Goal: Find contact information: Find contact information

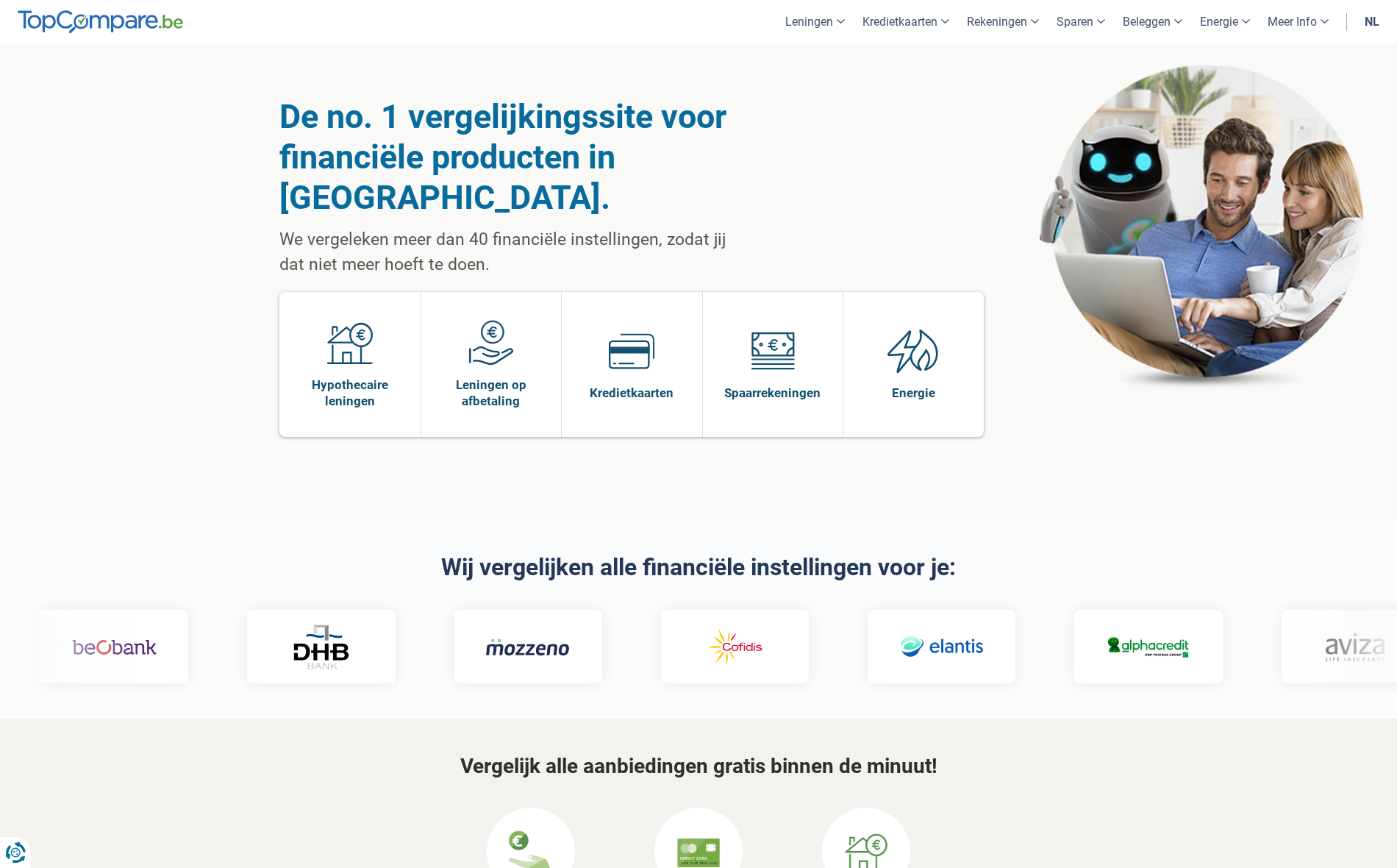
click at [1375, 15] on link "nl" at bounding box center [1372, 22] width 32 height 43
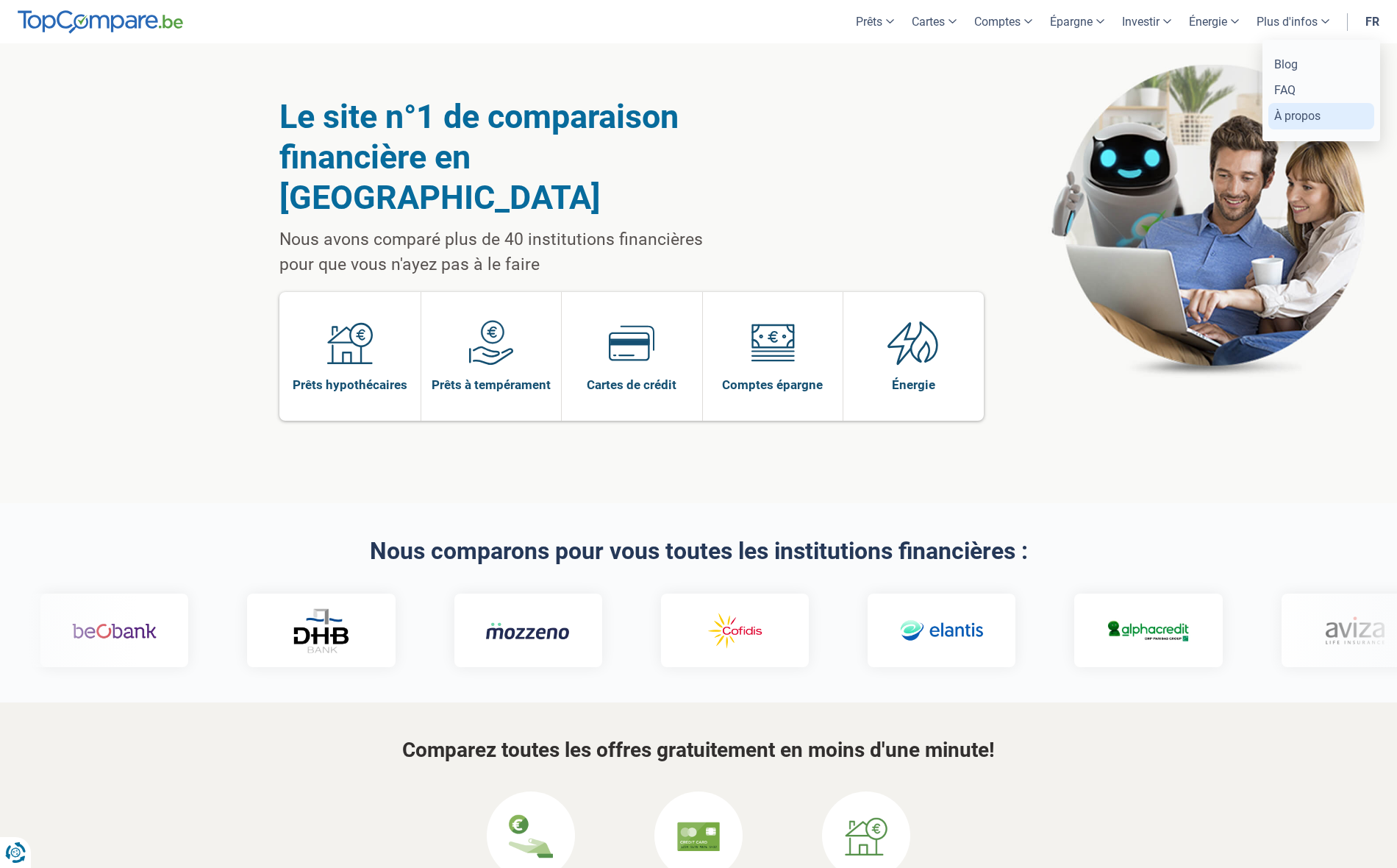
click at [1289, 121] on link "À propos" at bounding box center [1322, 116] width 106 height 26
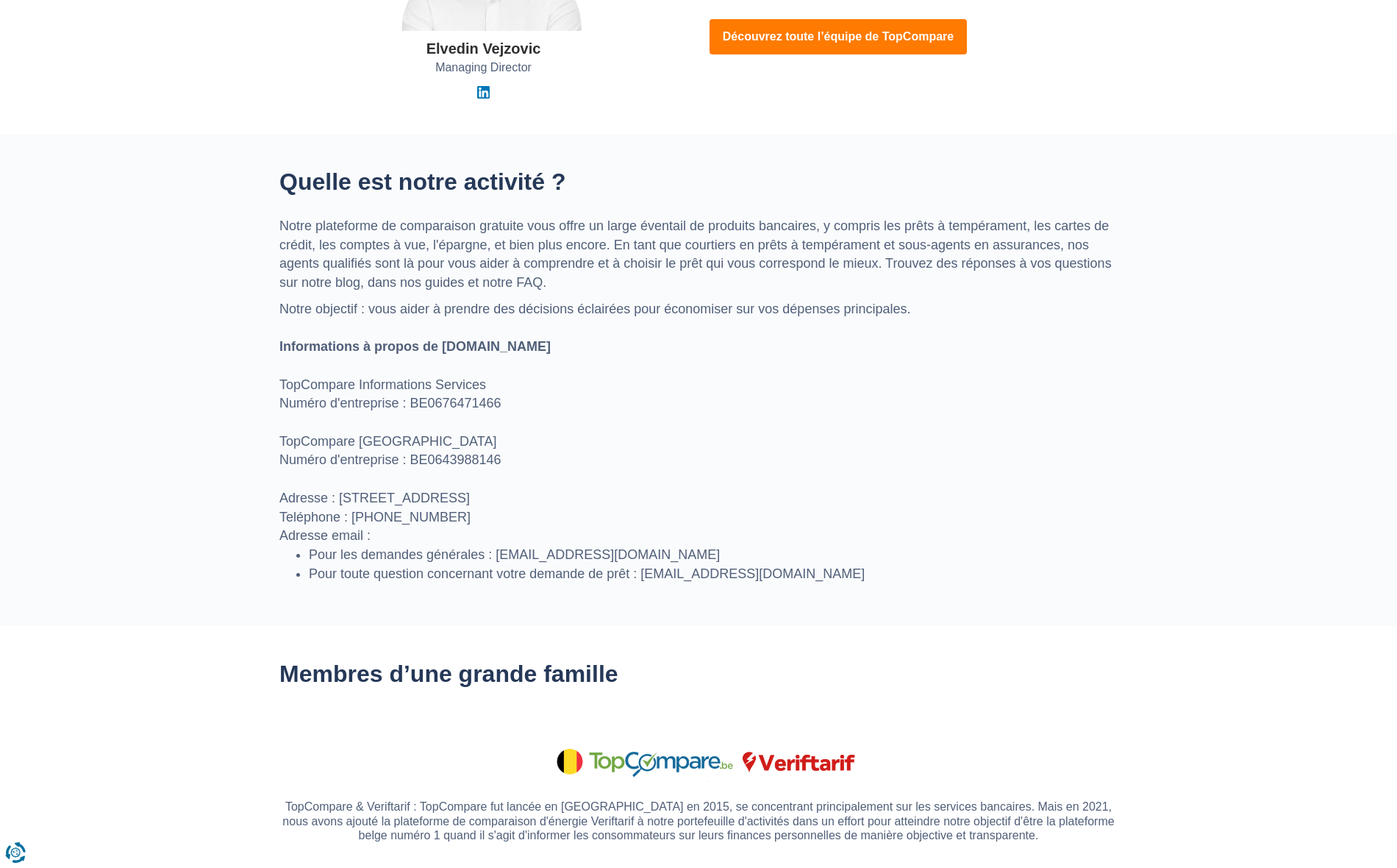
scroll to position [455, 0]
drag, startPoint x: 614, startPoint y: 495, endPoint x: 338, endPoint y: 494, distance: 276.0
click at [339, 494] on p "Notre objectif : vous aider à prendre des décisions éclairées pour économiser s…" at bounding box center [698, 422] width 838 height 246
copy p "[STREET_ADDRESS]"
